Goal: Browse casually

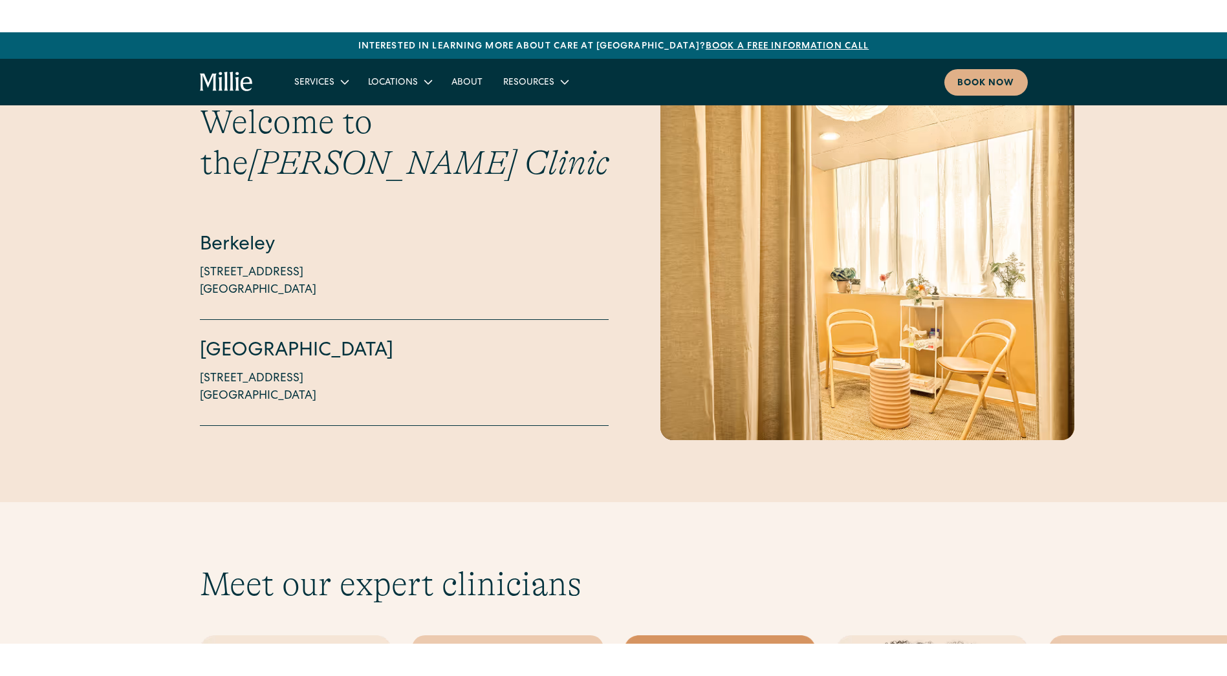
scroll to position [3492, 0]
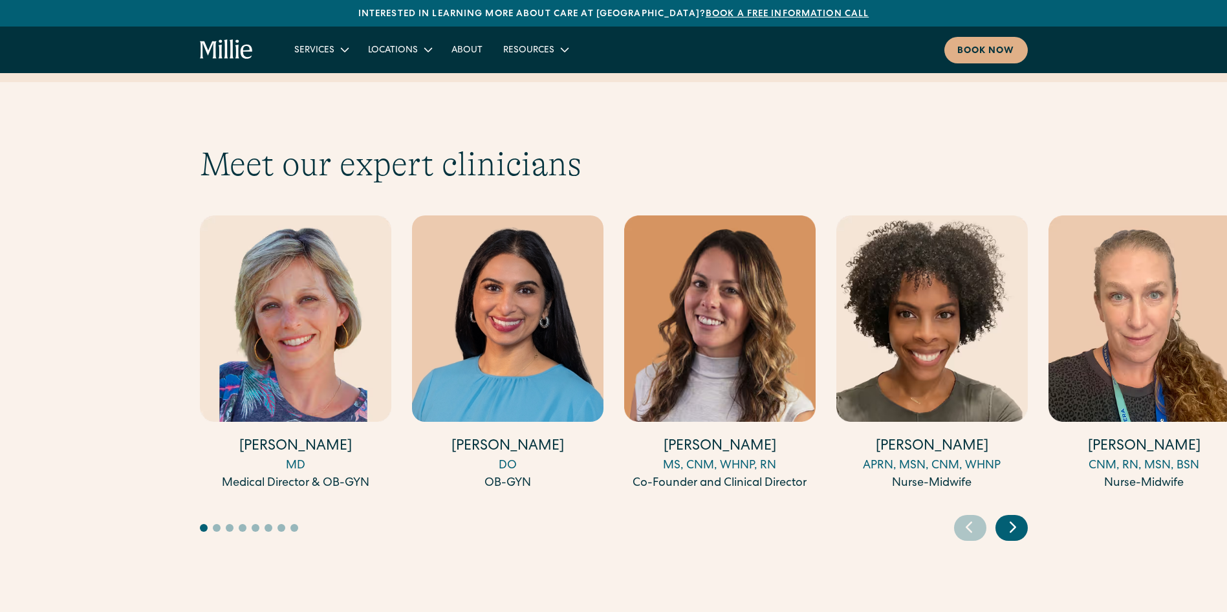
click at [1015, 517] on icon "Next slide" at bounding box center [1012, 527] width 19 height 20
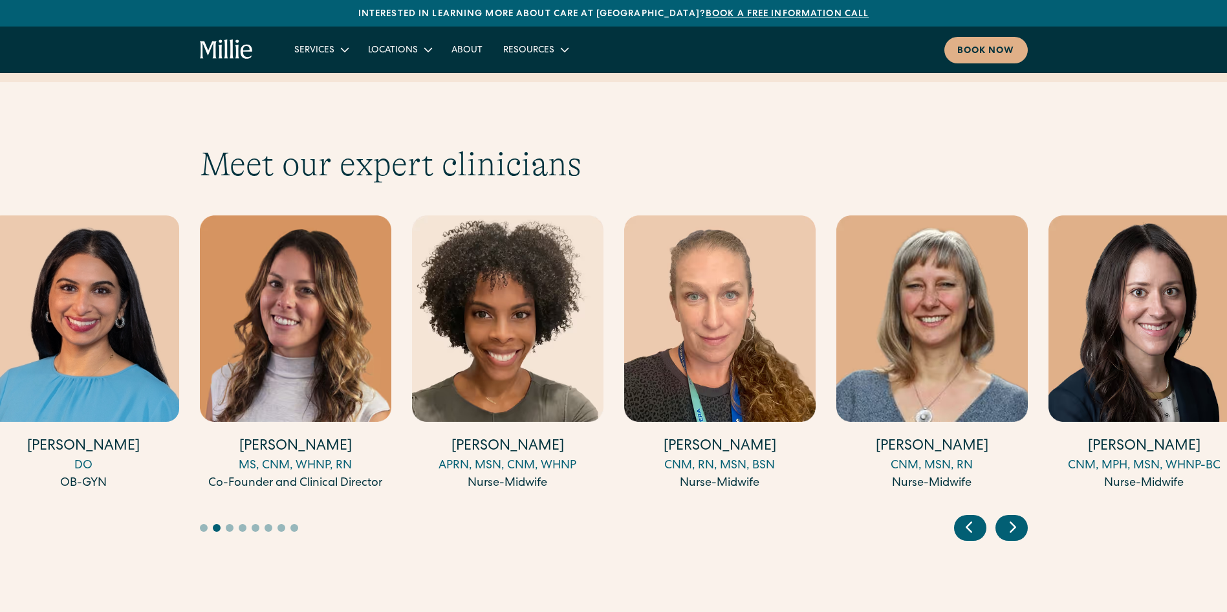
click at [1015, 517] on icon "Next slide" at bounding box center [1012, 527] width 19 height 20
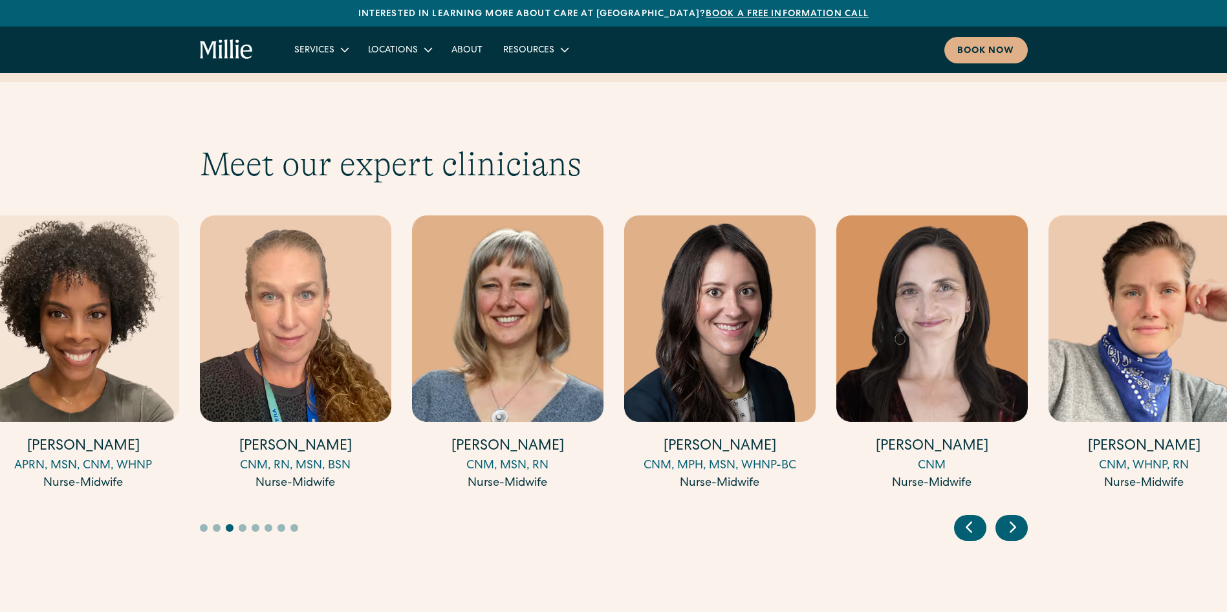
drag, startPoint x: 1015, startPoint y: 477, endPoint x: 1015, endPoint y: 559, distance: 82.8
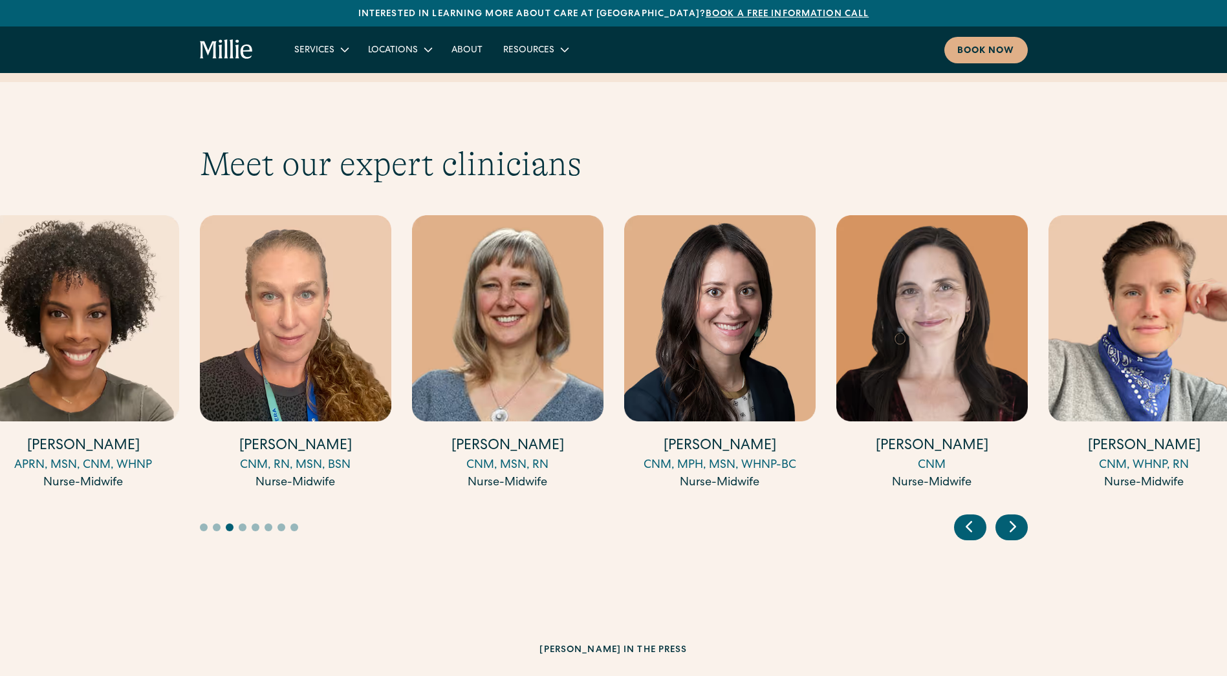
click at [1020, 517] on icon "Next slide" at bounding box center [1012, 527] width 19 height 20
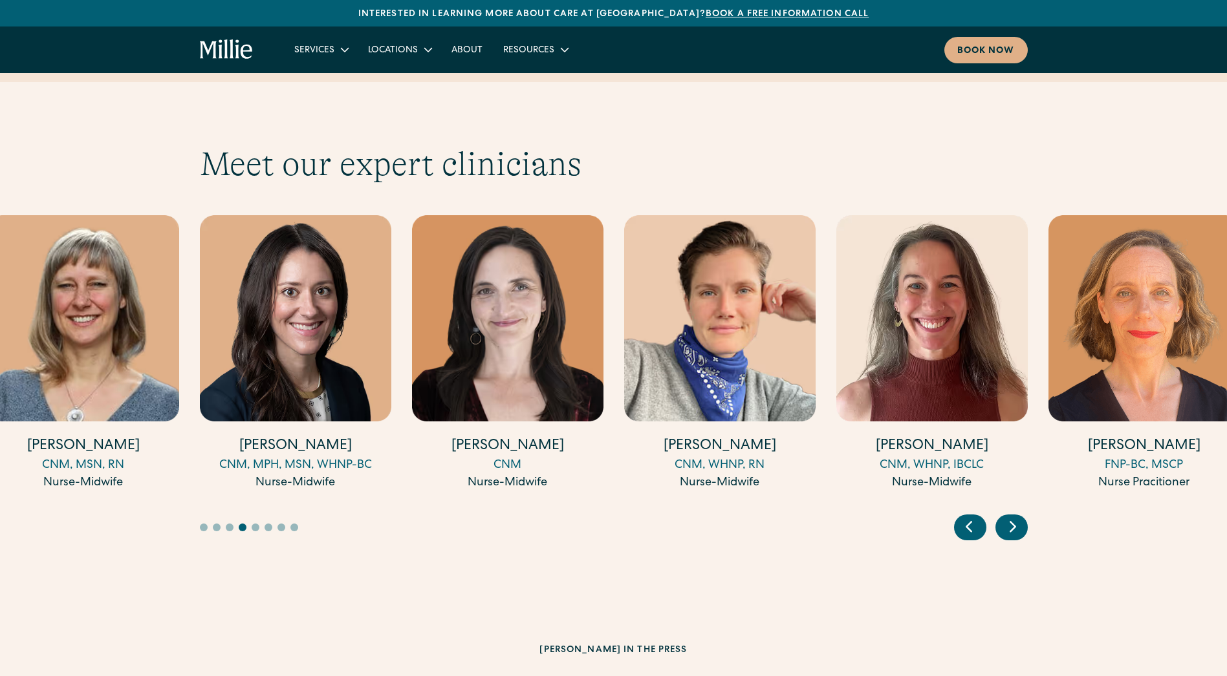
click at [1020, 517] on icon "Next slide" at bounding box center [1012, 527] width 19 height 20
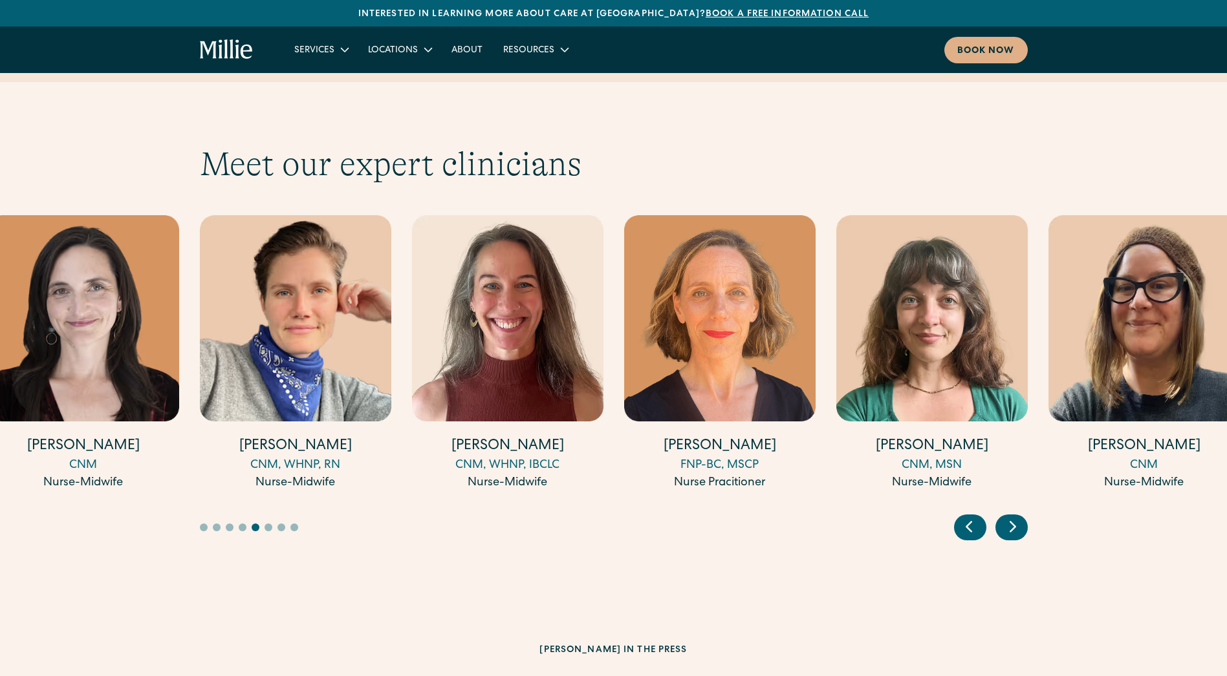
click at [1020, 517] on icon "Next slide" at bounding box center [1012, 527] width 19 height 20
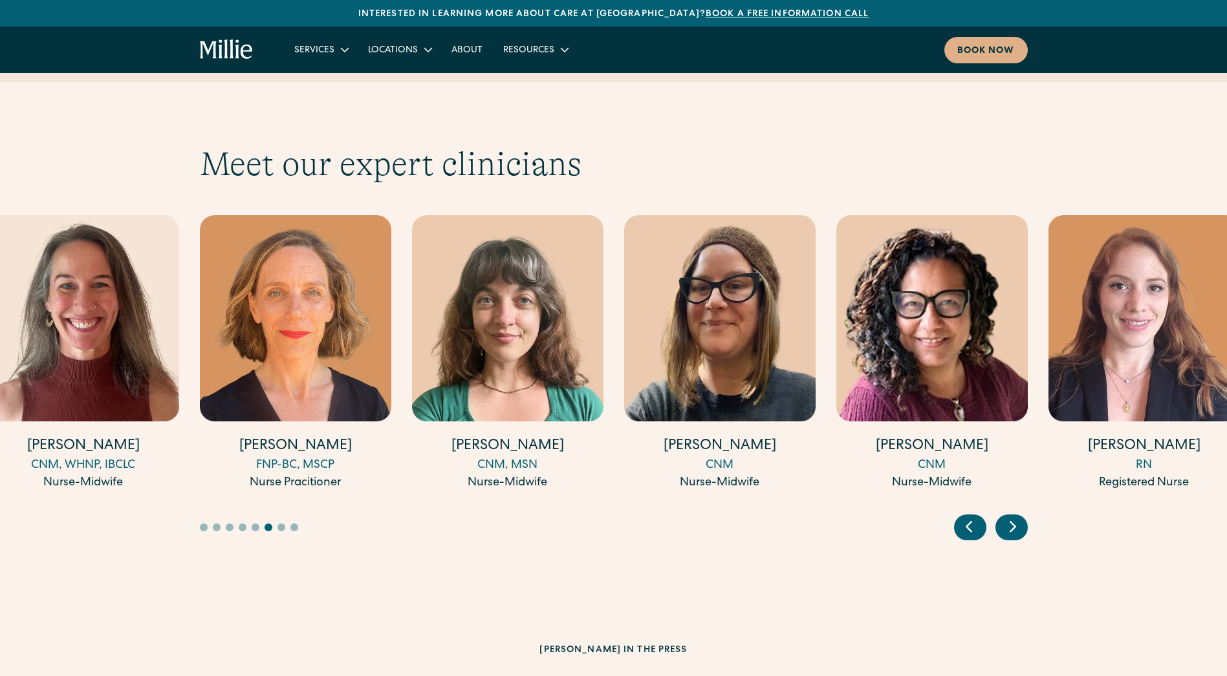
click at [1020, 517] on icon "Next slide" at bounding box center [1012, 527] width 19 height 20
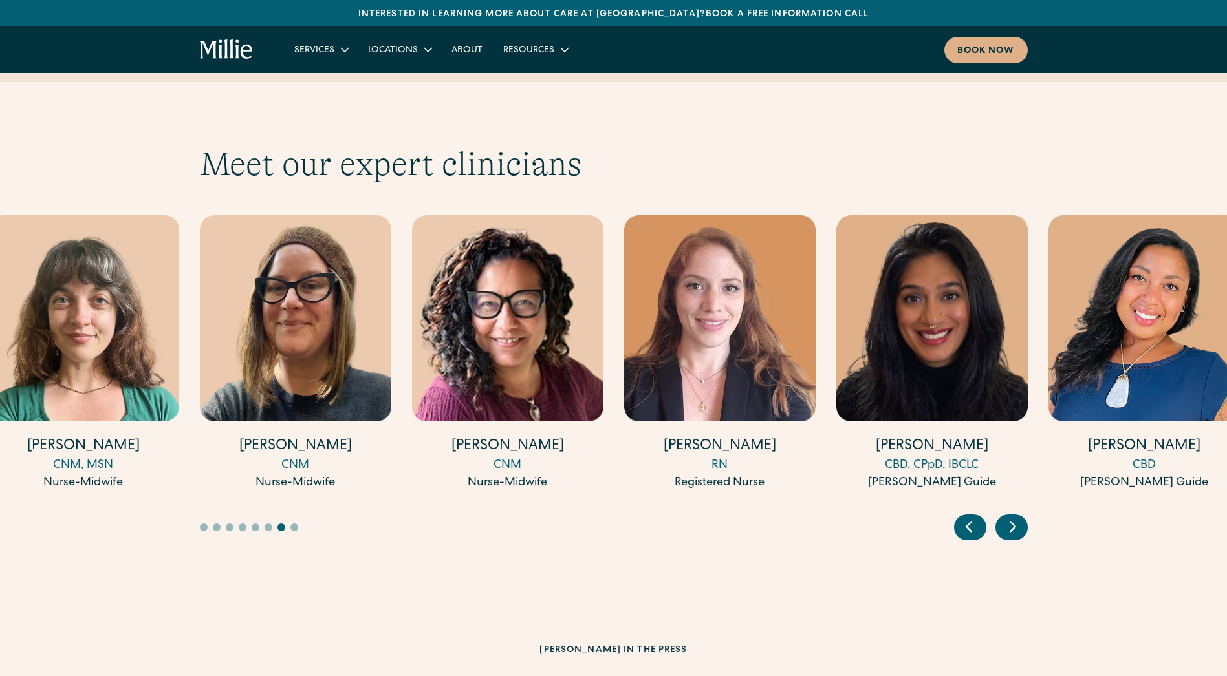
click at [1020, 517] on icon "Next slide" at bounding box center [1012, 527] width 19 height 20
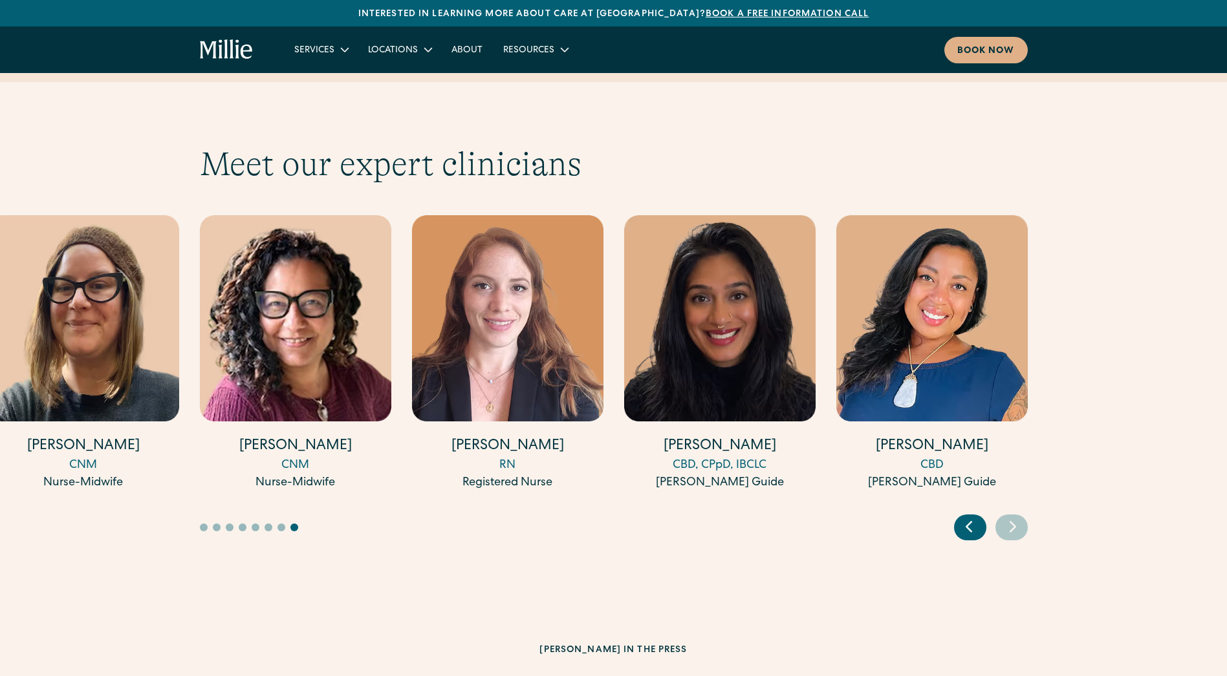
click at [963, 517] on icon "Previous slide" at bounding box center [968, 527] width 19 height 20
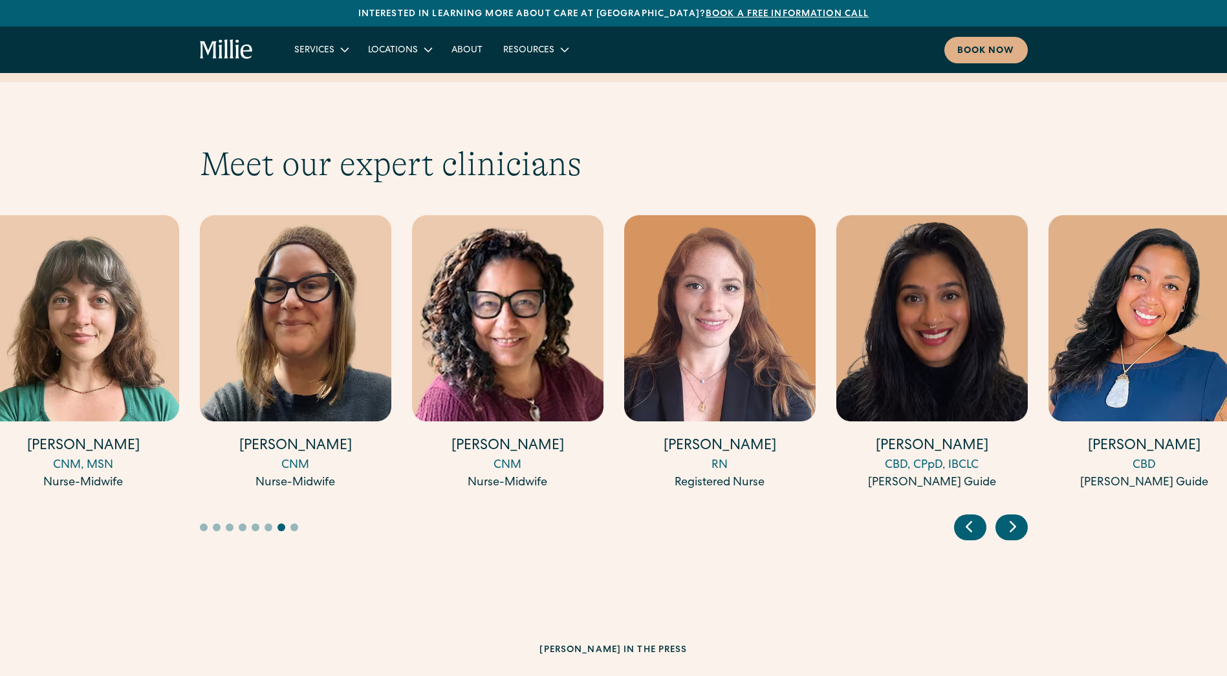
click at [963, 517] on icon "Previous slide" at bounding box center [968, 527] width 19 height 20
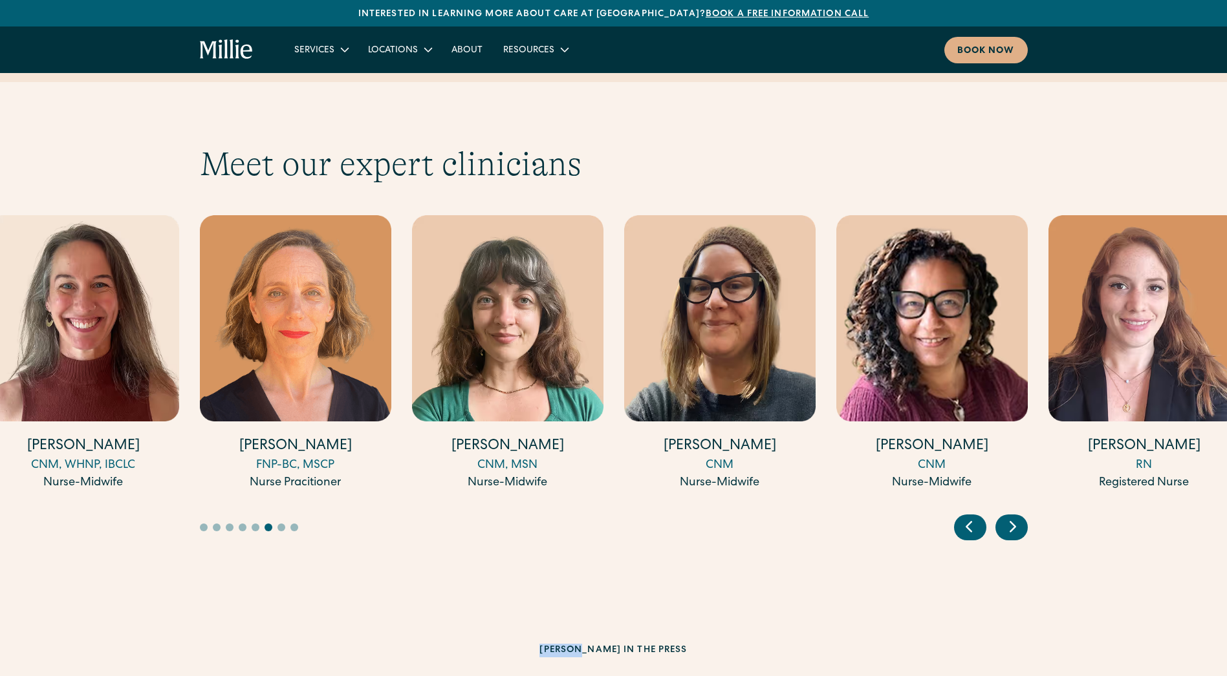
click at [963, 517] on icon "Previous slide" at bounding box center [968, 527] width 19 height 20
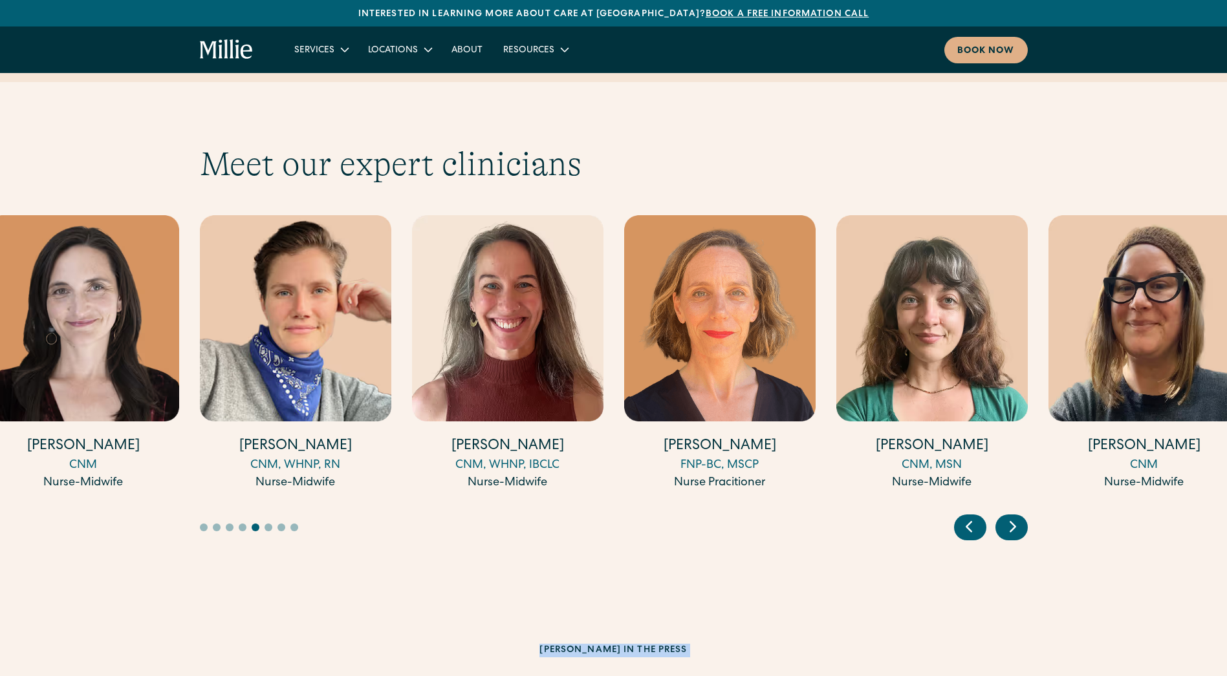
click at [963, 517] on icon "Previous slide" at bounding box center [968, 527] width 19 height 20
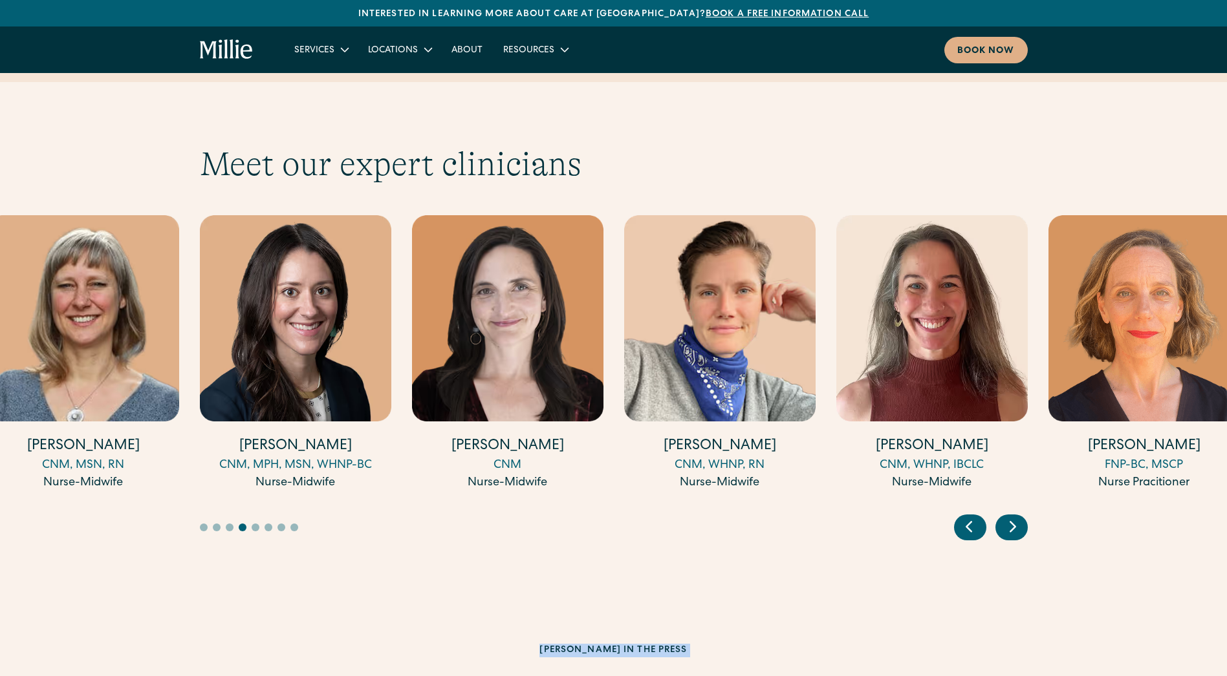
click at [963, 517] on icon "Previous slide" at bounding box center [968, 527] width 19 height 20
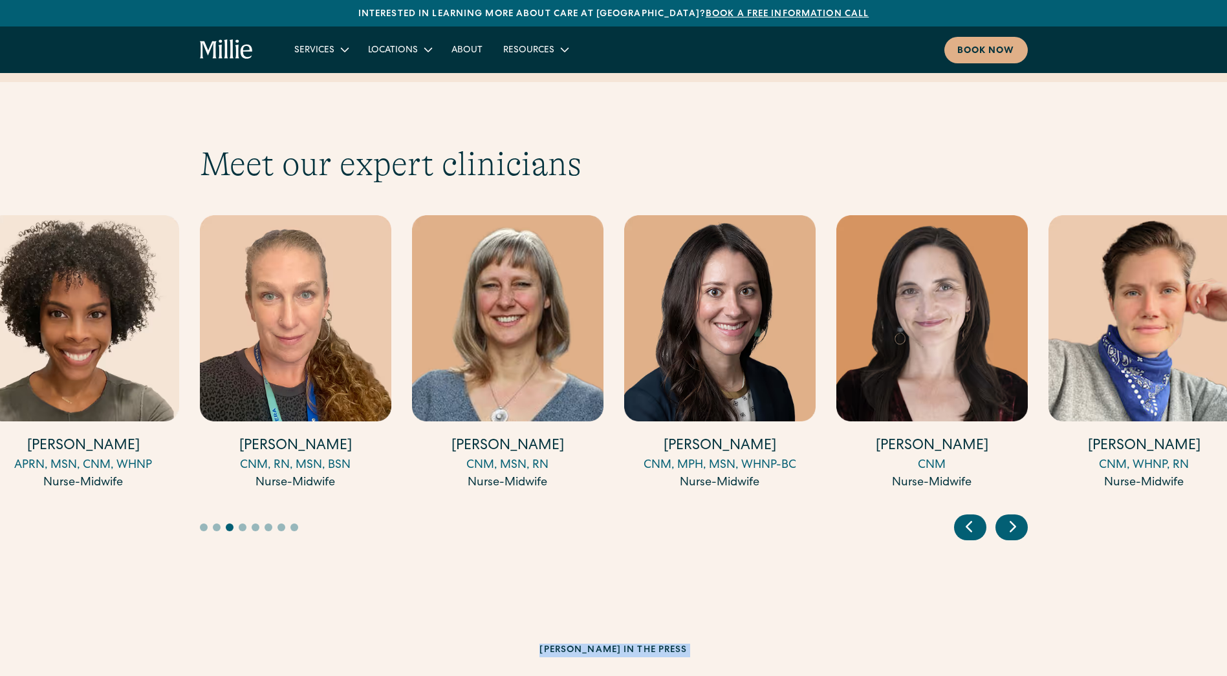
click at [963, 517] on icon "Previous slide" at bounding box center [968, 527] width 19 height 20
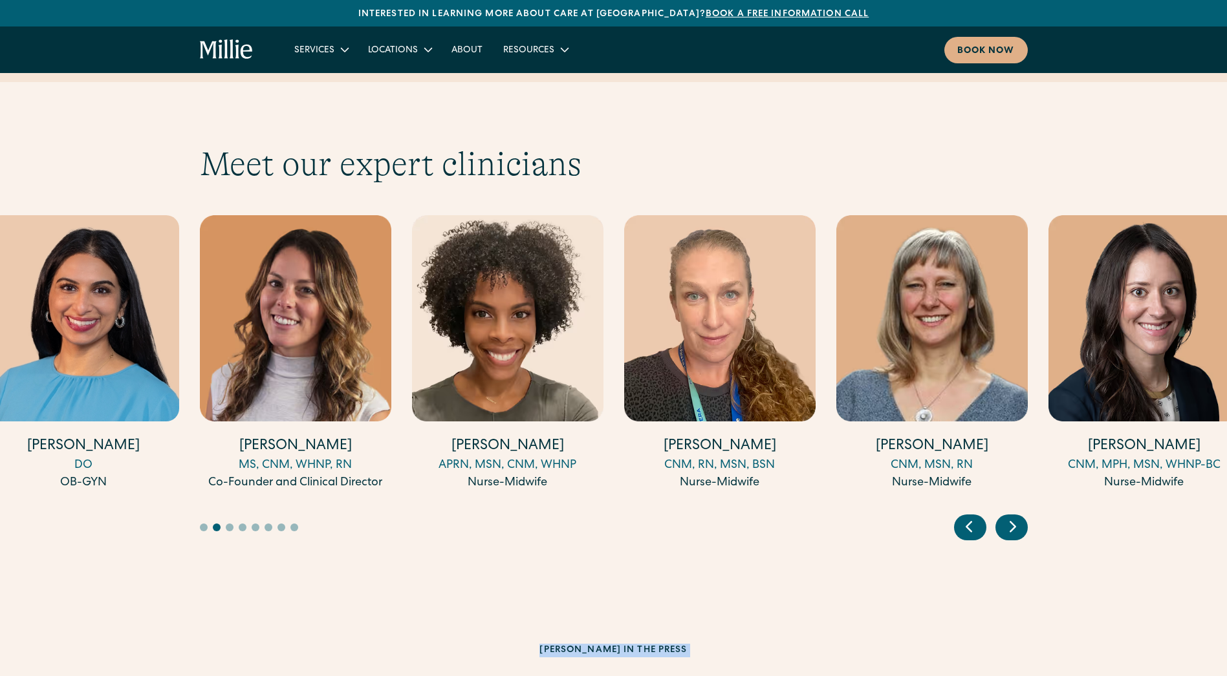
click at [963, 517] on icon "Previous slide" at bounding box center [968, 527] width 19 height 20
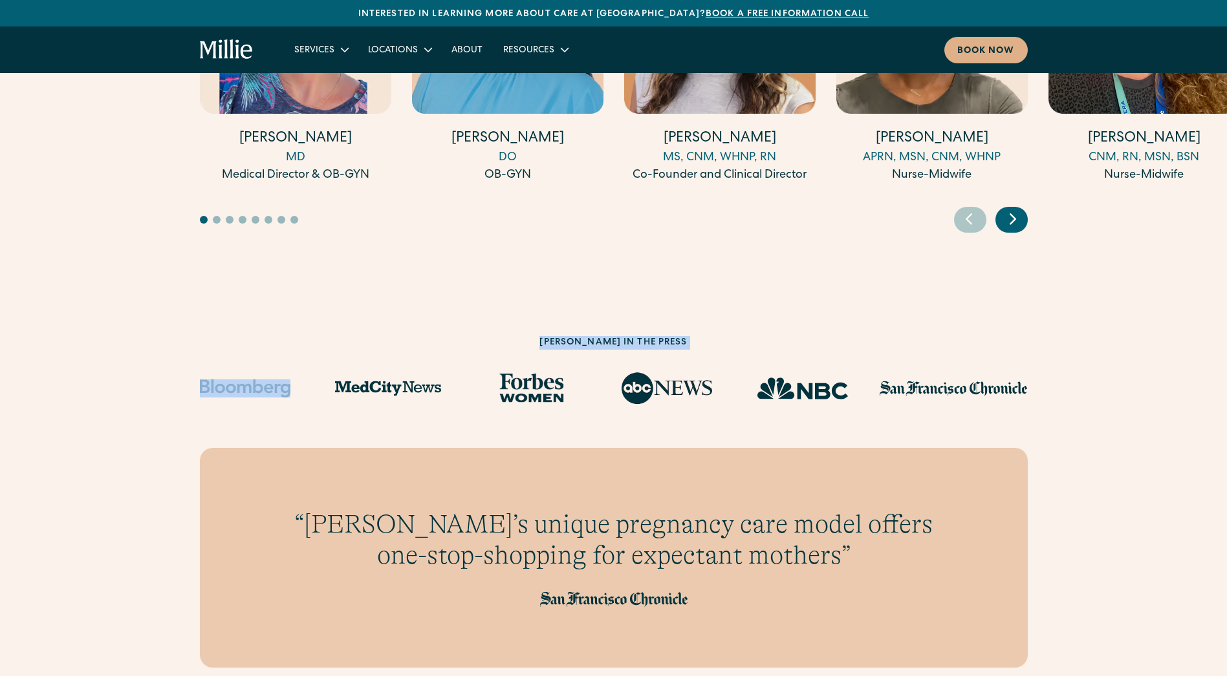
scroll to position [3751, 0]
